Goal: Task Accomplishment & Management: Use online tool/utility

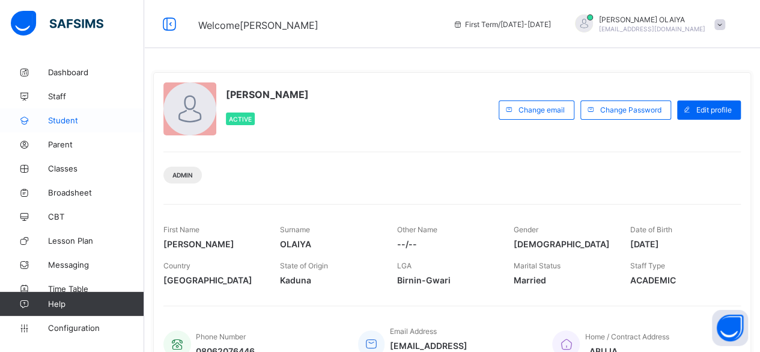
click at [65, 120] on span "Student" at bounding box center [96, 120] width 96 height 10
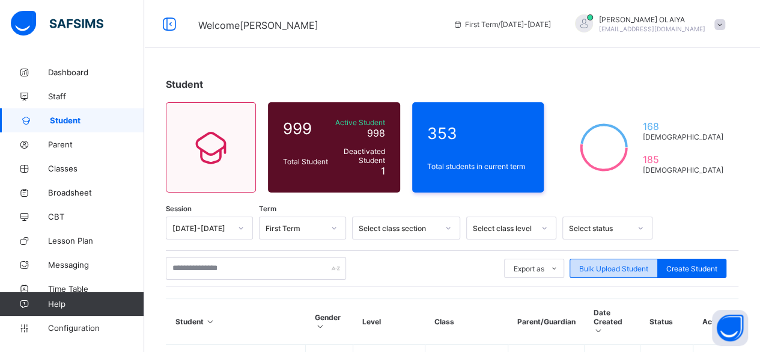
click at [605, 266] on span "Bulk Upload Student" at bounding box center [613, 268] width 69 height 9
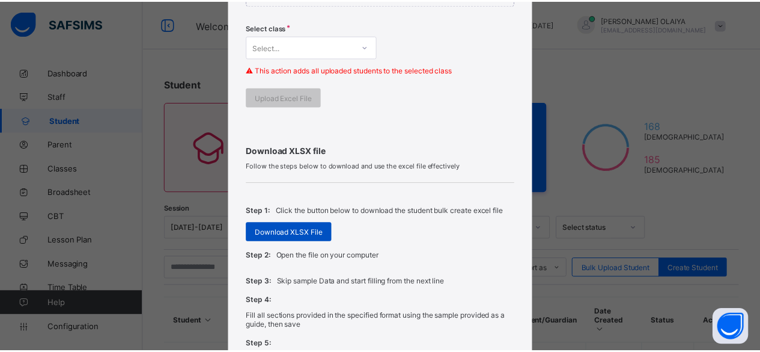
scroll to position [361, 0]
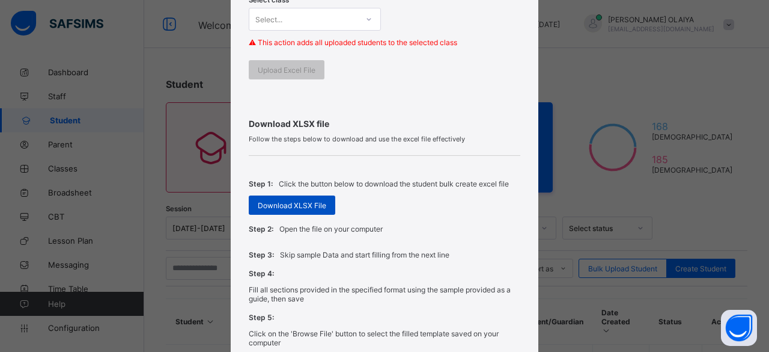
click at [275, 201] on span "Download XLSX File" at bounding box center [292, 205] width 68 height 9
click at [302, 202] on span "Download XLSX File" at bounding box center [289, 205] width 68 height 9
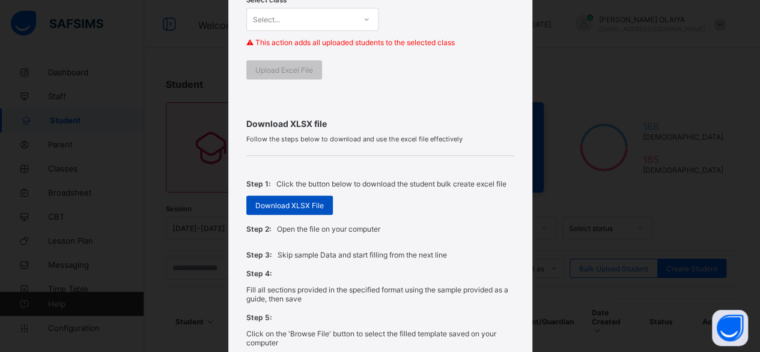
click at [278, 201] on span "Download XLSX File" at bounding box center [289, 205] width 68 height 9
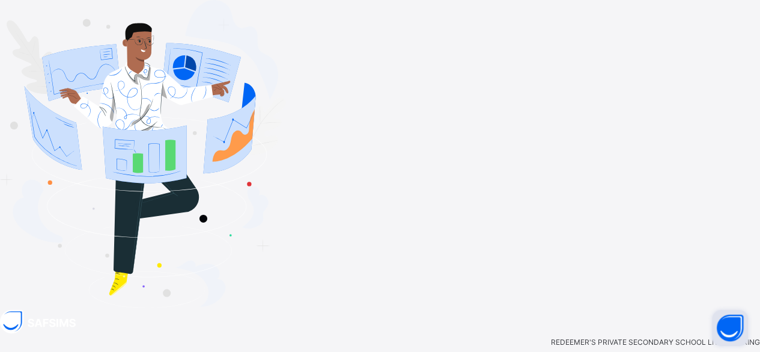
type input "**********"
